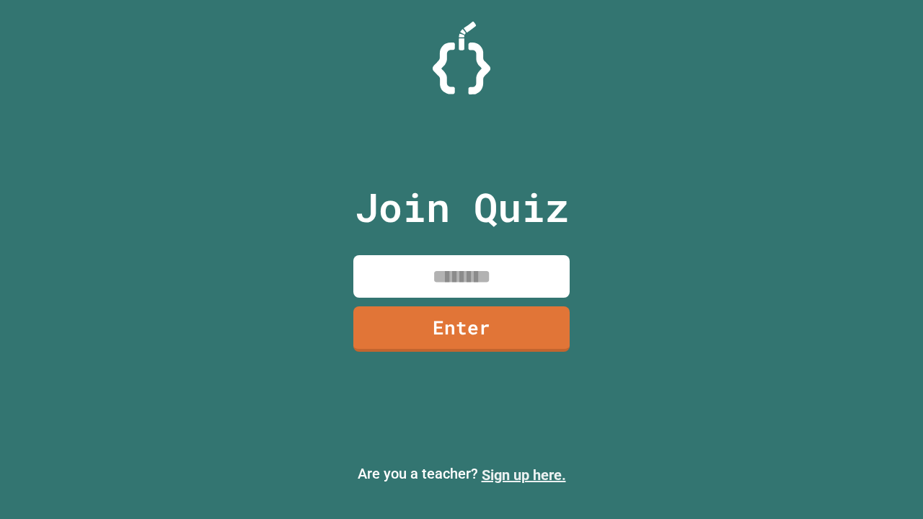
click at [523, 475] on link "Sign up here." at bounding box center [523, 474] width 84 height 17
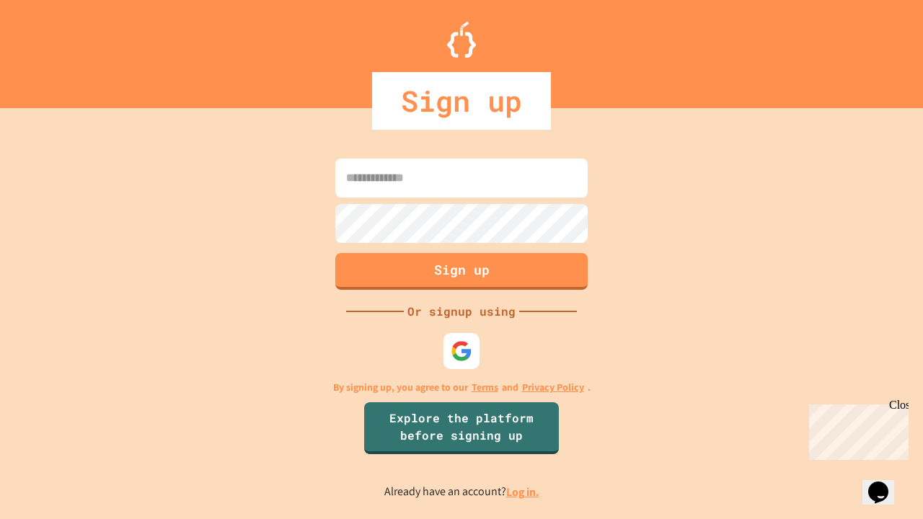
click at [523, 492] on link "Log in." at bounding box center [522, 491] width 33 height 15
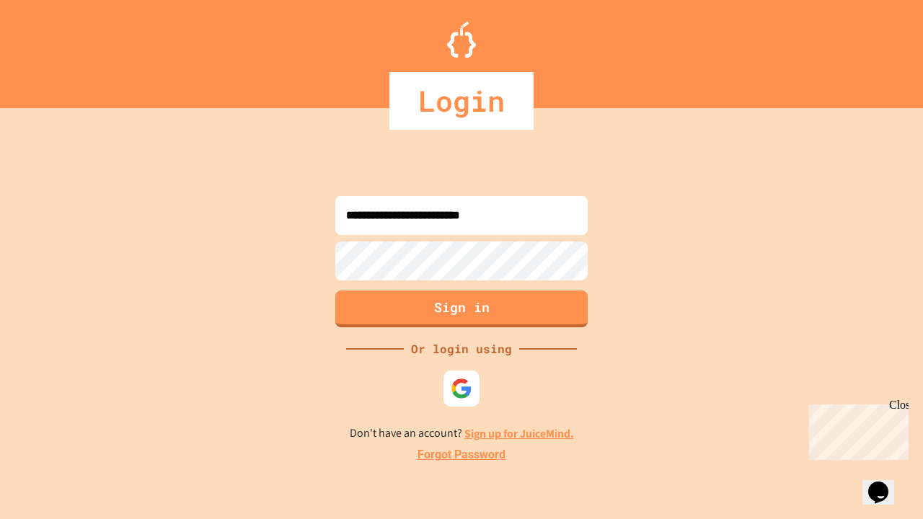
type input "**********"
